Goal: Navigation & Orientation: Find specific page/section

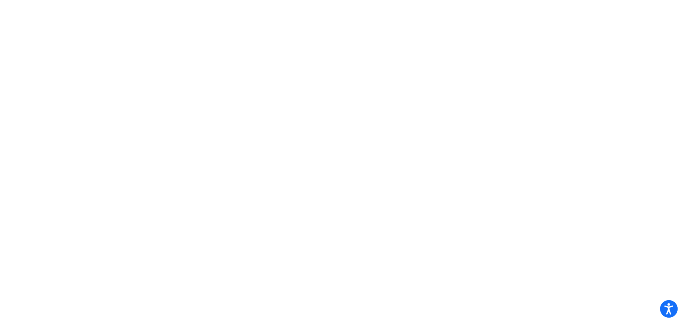
click at [664, 310] on button "Open accessiBe: accessibility options, statement and help" at bounding box center [669, 310] width 18 height 18
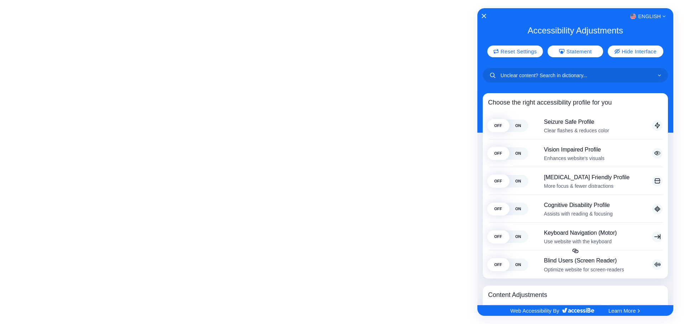
click at [397, 167] on div at bounding box center [342, 162] width 684 height 324
